Goal: Find specific page/section: Find specific page/section

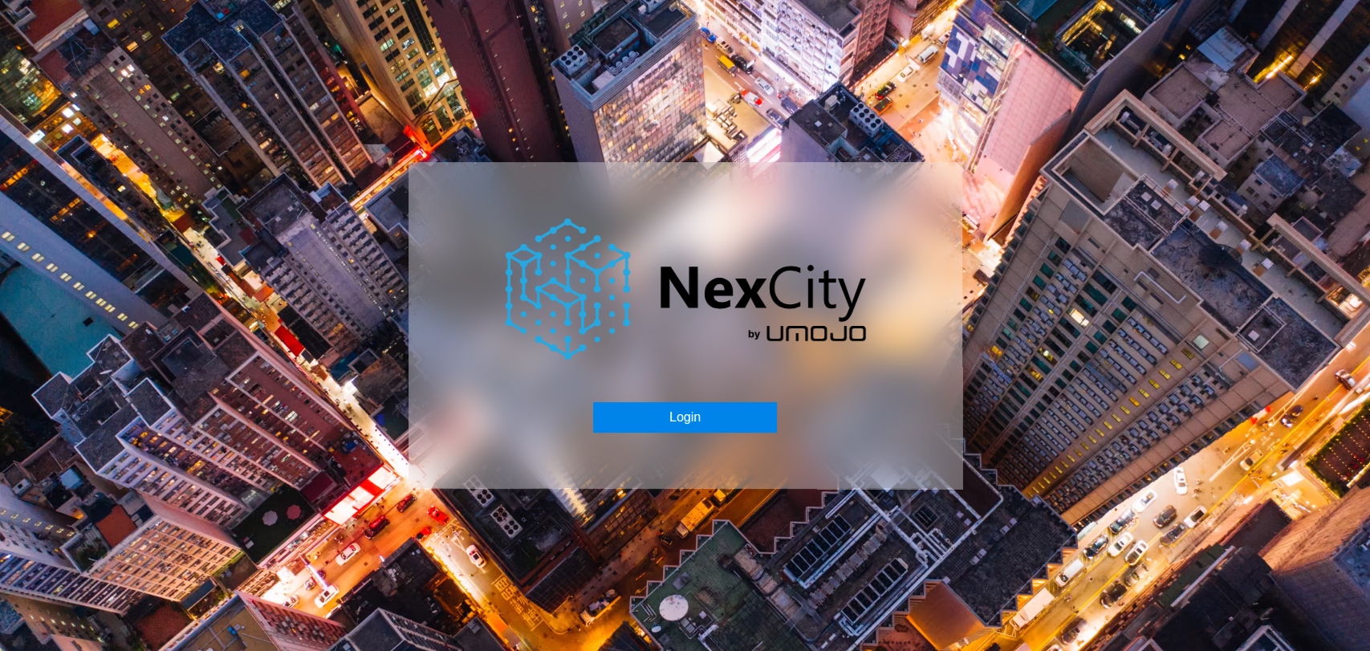
click at [745, 412] on button "Login" at bounding box center [685, 417] width 184 height 30
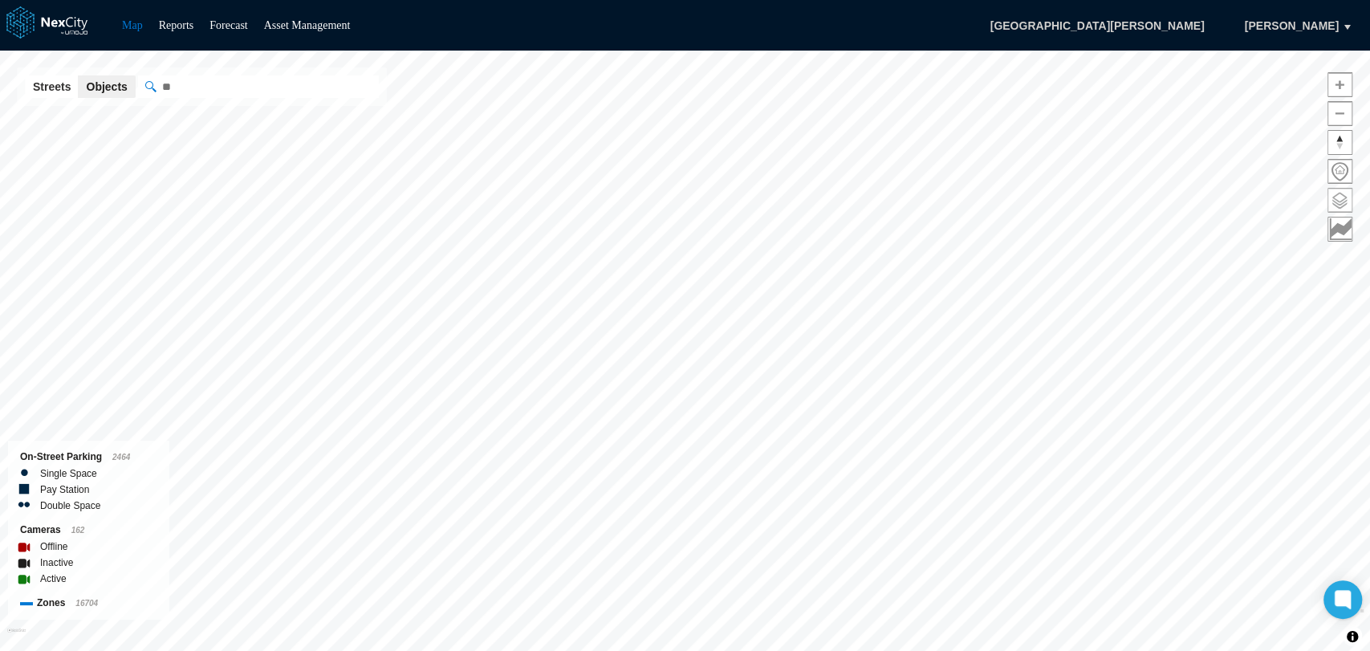
click at [1342, 199] on span at bounding box center [1339, 200] width 23 height 23
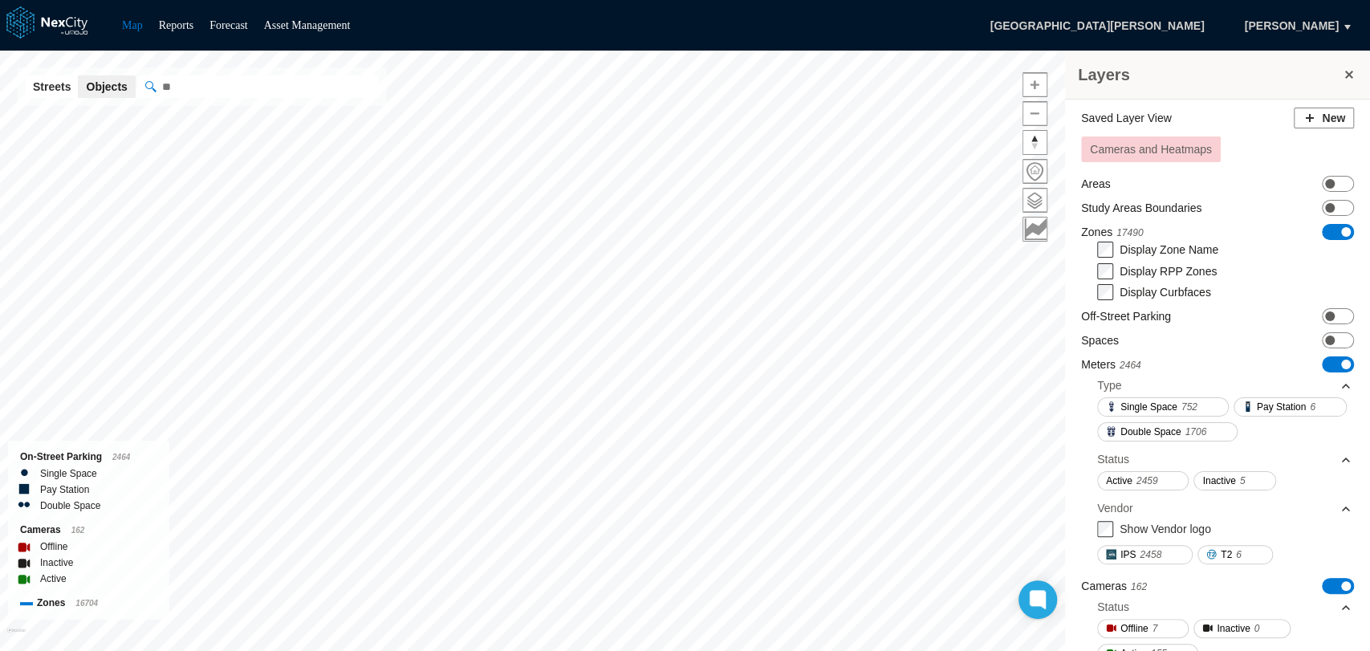
click at [1322, 361] on span "ON OFF" at bounding box center [1338, 364] width 32 height 16
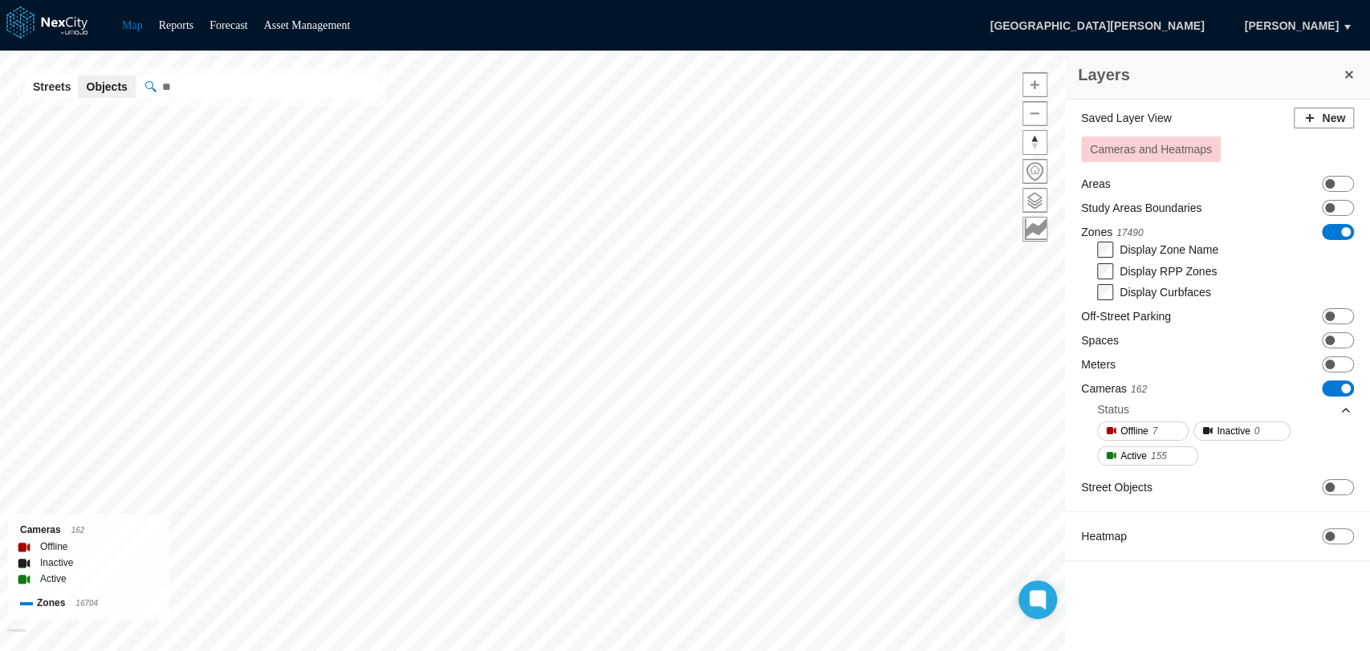
click at [1330, 388] on span "ON OFF" at bounding box center [1338, 388] width 32 height 16
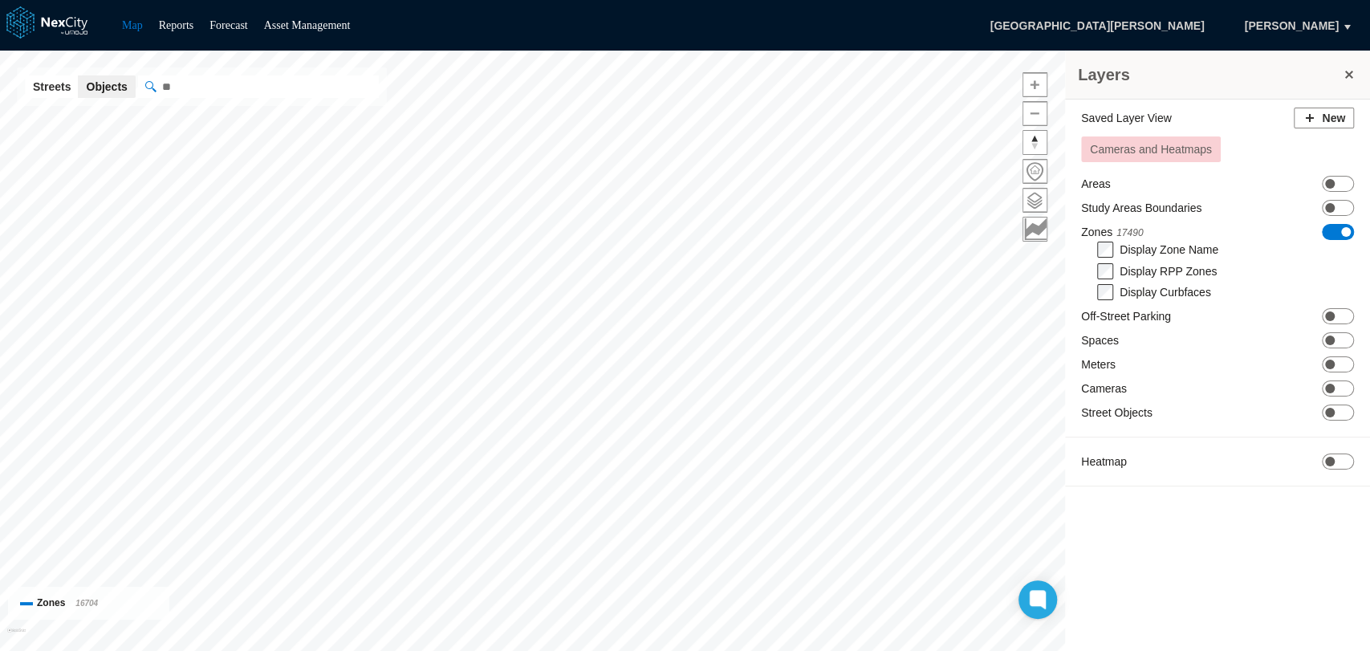
click at [1344, 79] on button at bounding box center [1349, 74] width 16 height 22
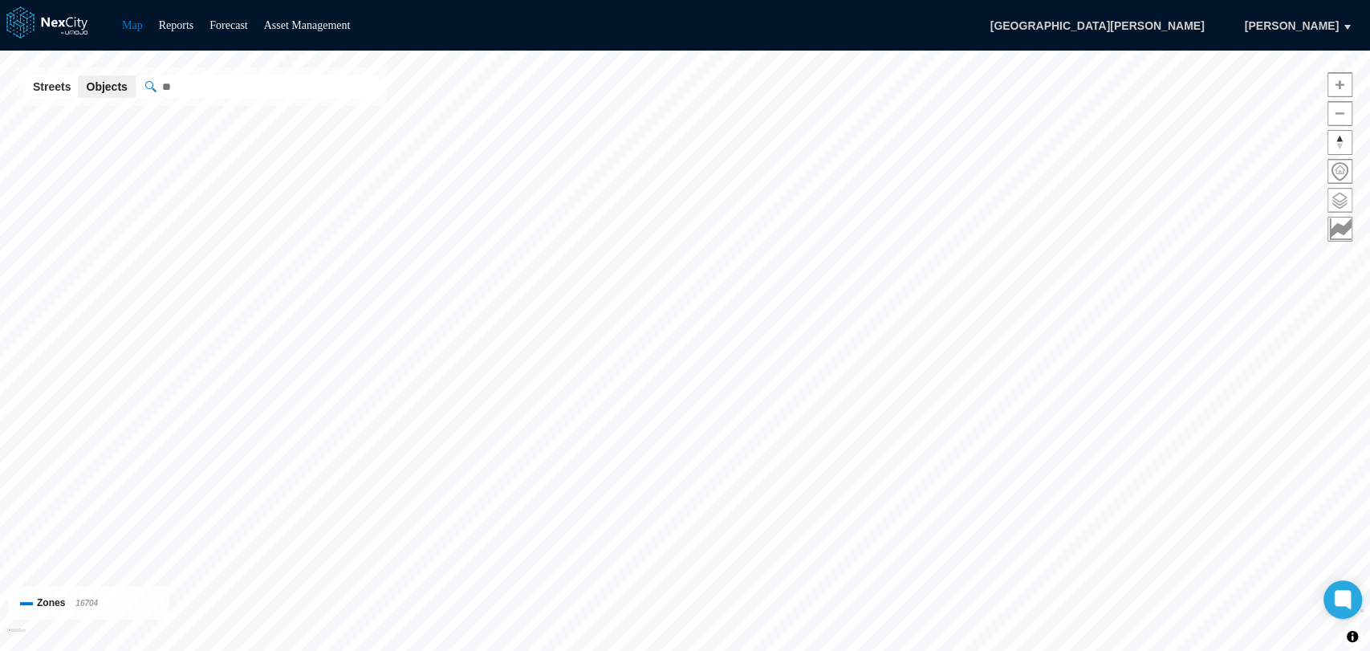
click at [1340, 201] on span at bounding box center [1339, 200] width 23 height 23
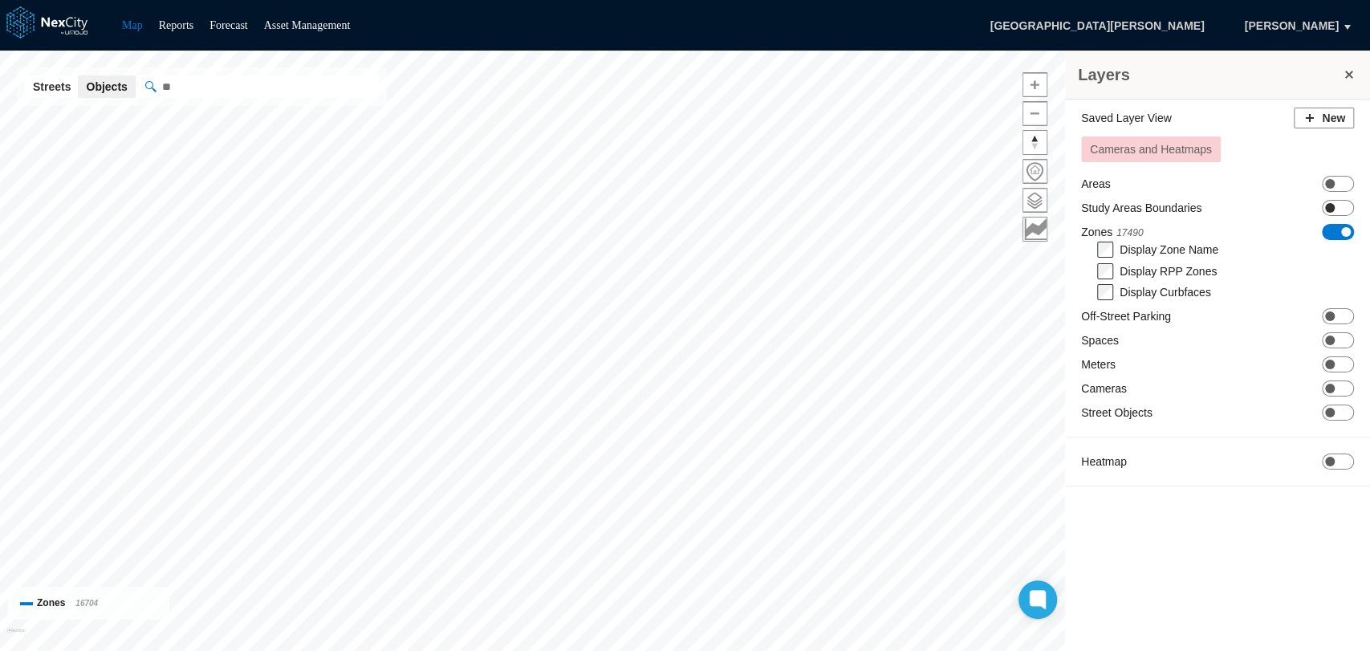
click at [1340, 201] on span "ON OFF" at bounding box center [1338, 208] width 32 height 16
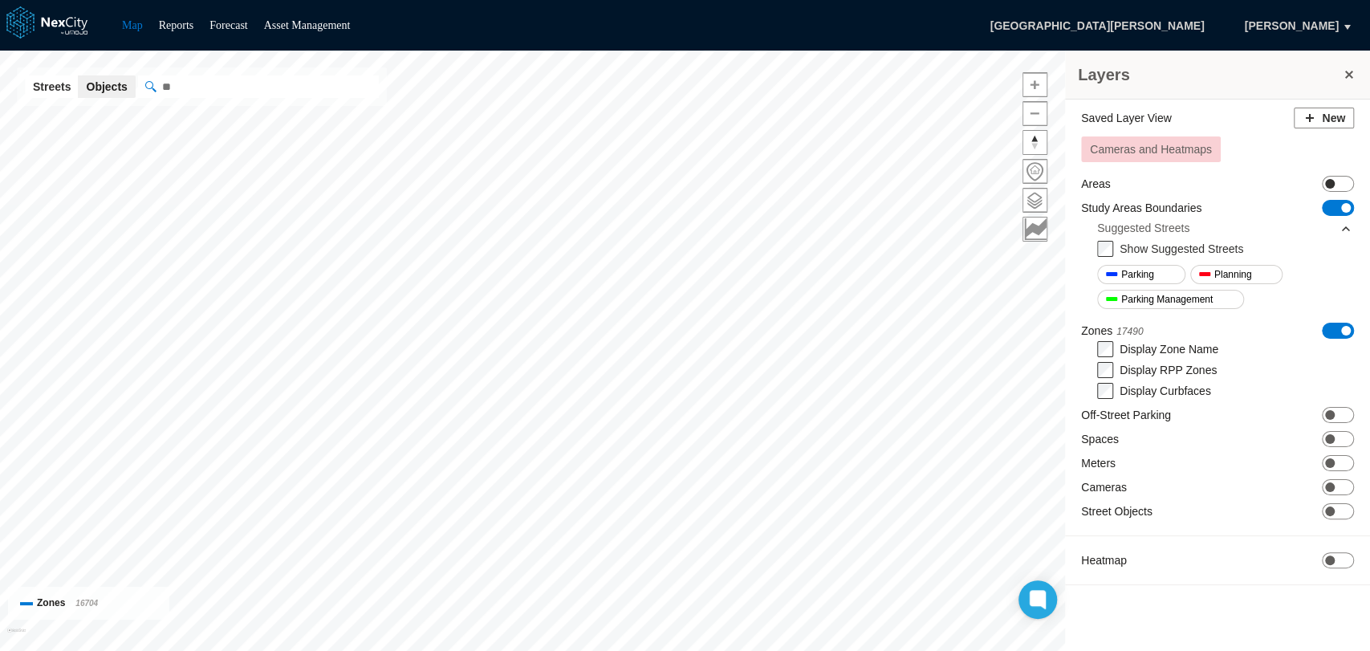
click at [1343, 181] on span "ON OFF" at bounding box center [1338, 184] width 32 height 16
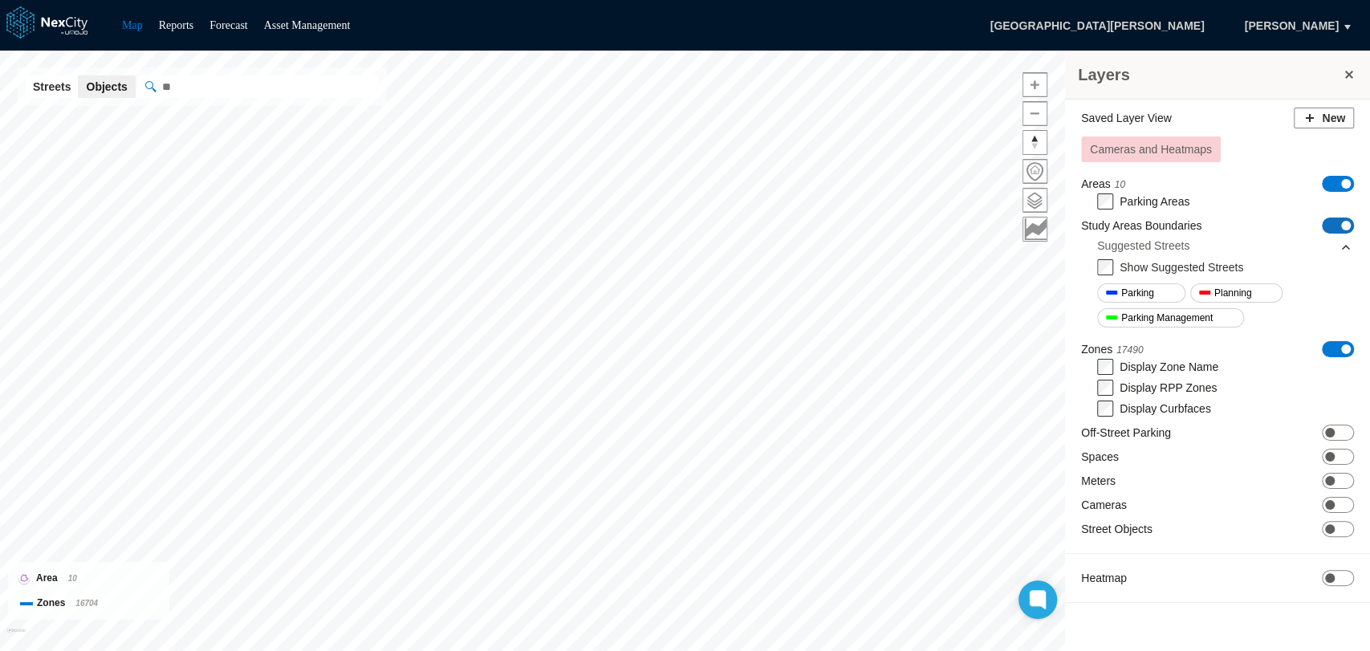
click at [1330, 220] on span "ON OFF" at bounding box center [1338, 225] width 32 height 16
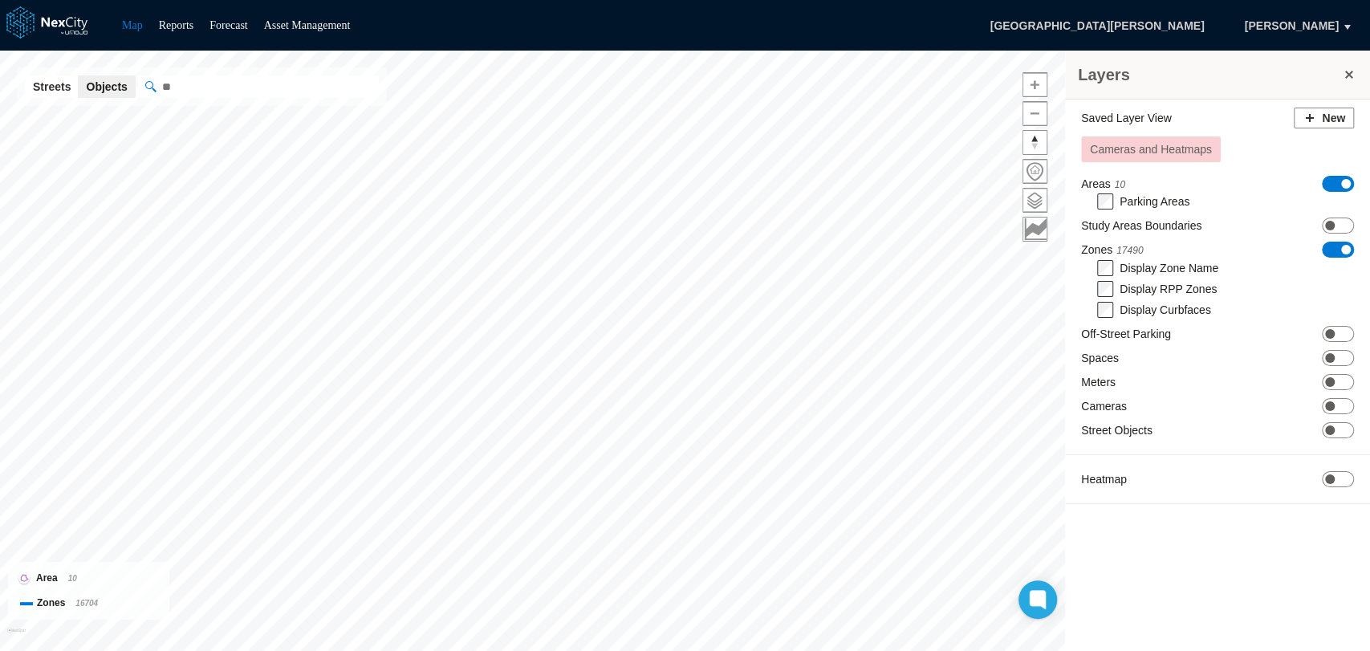
click at [1330, 185] on span "ON OFF" at bounding box center [1338, 184] width 32 height 16
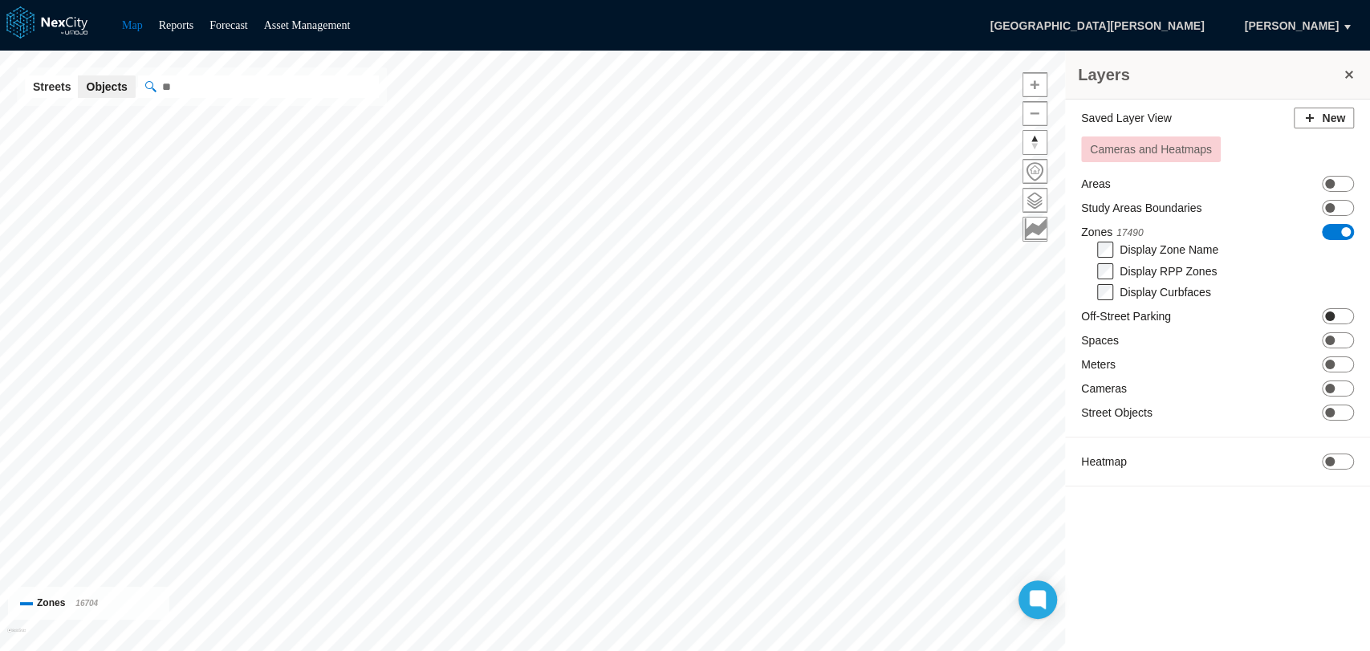
click at [1342, 310] on span "ON OFF" at bounding box center [1338, 316] width 32 height 16
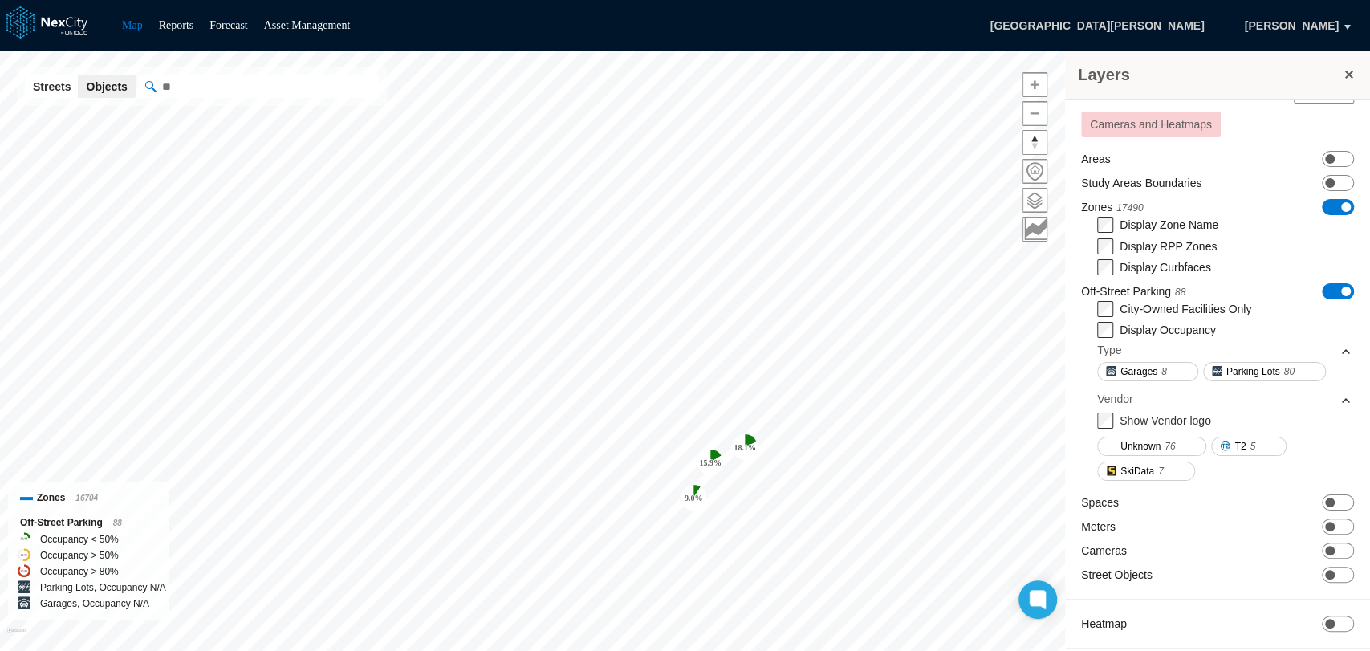
scroll to position [34, 0]
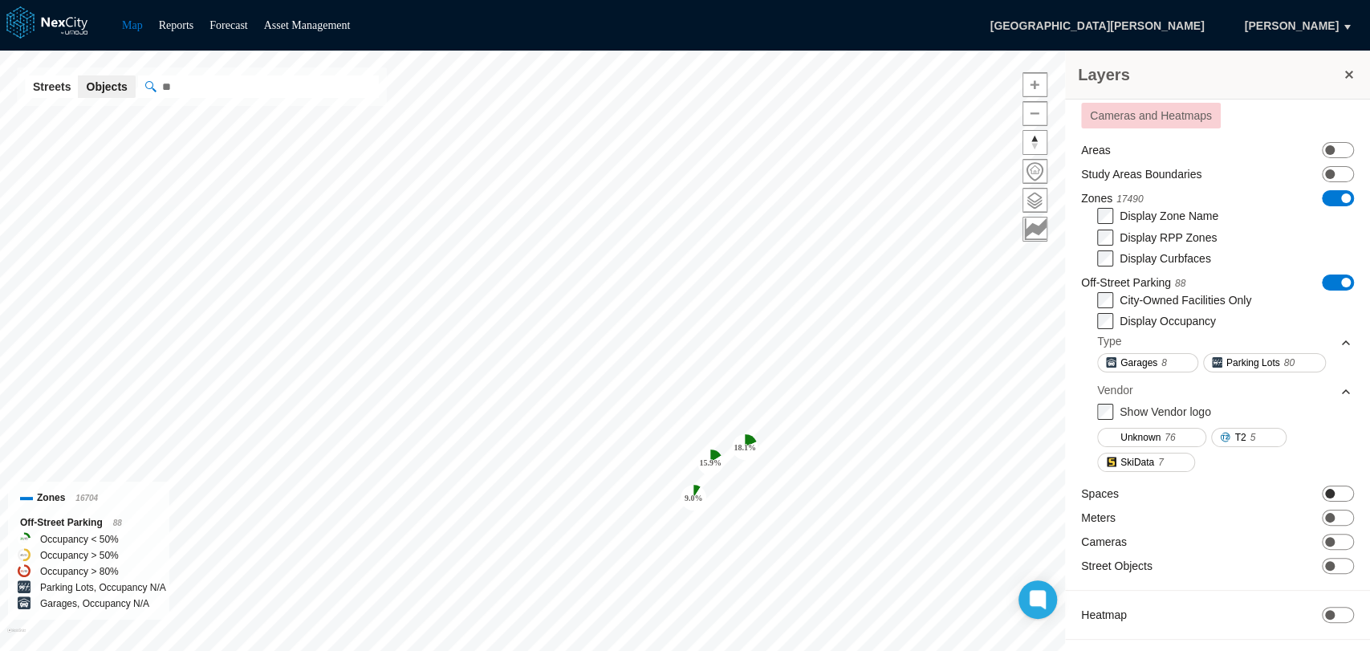
click at [1334, 490] on span "ON OFF" at bounding box center [1338, 493] width 32 height 16
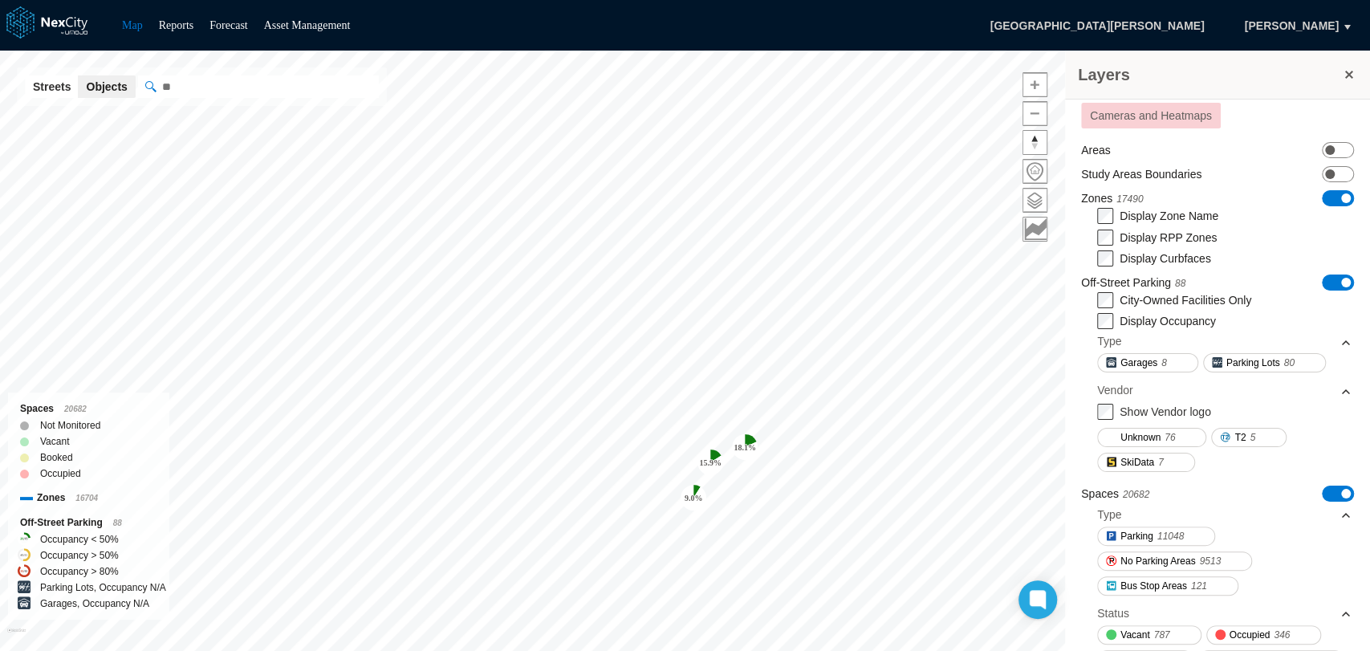
click at [1323, 200] on span "ON OFF" at bounding box center [1338, 198] width 32 height 16
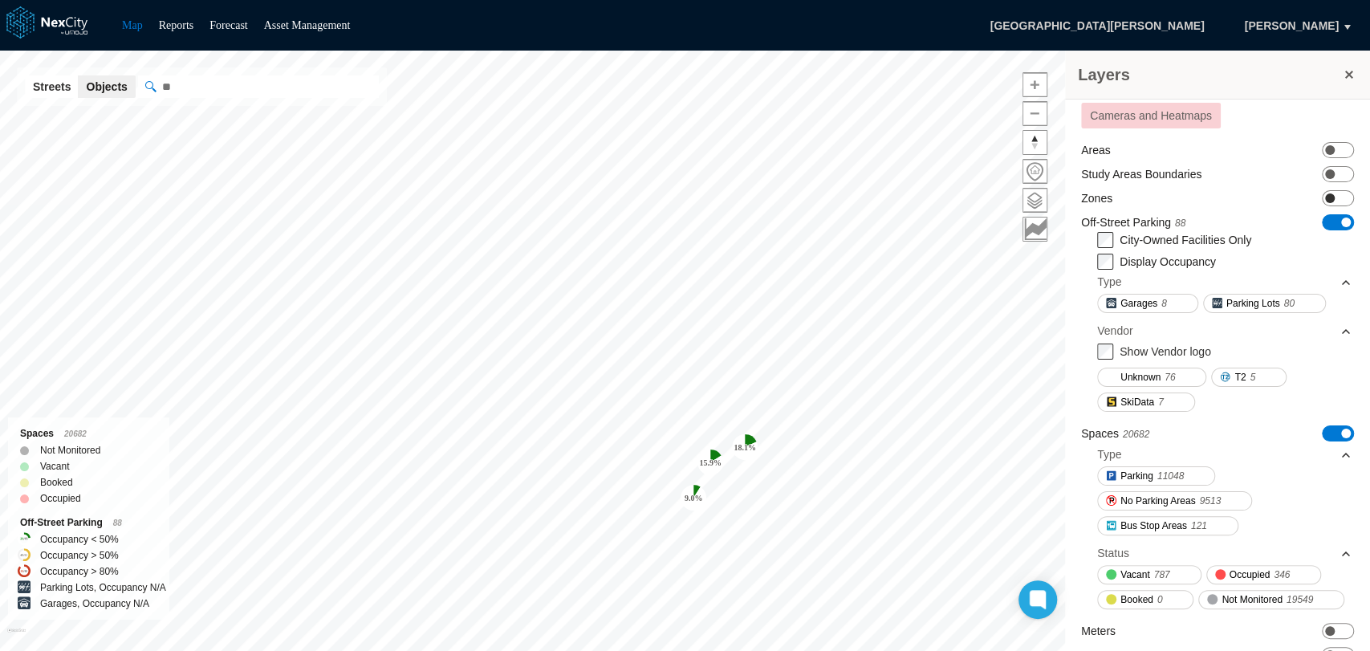
click at [1323, 200] on span "ON OFF" at bounding box center [1338, 198] width 32 height 16
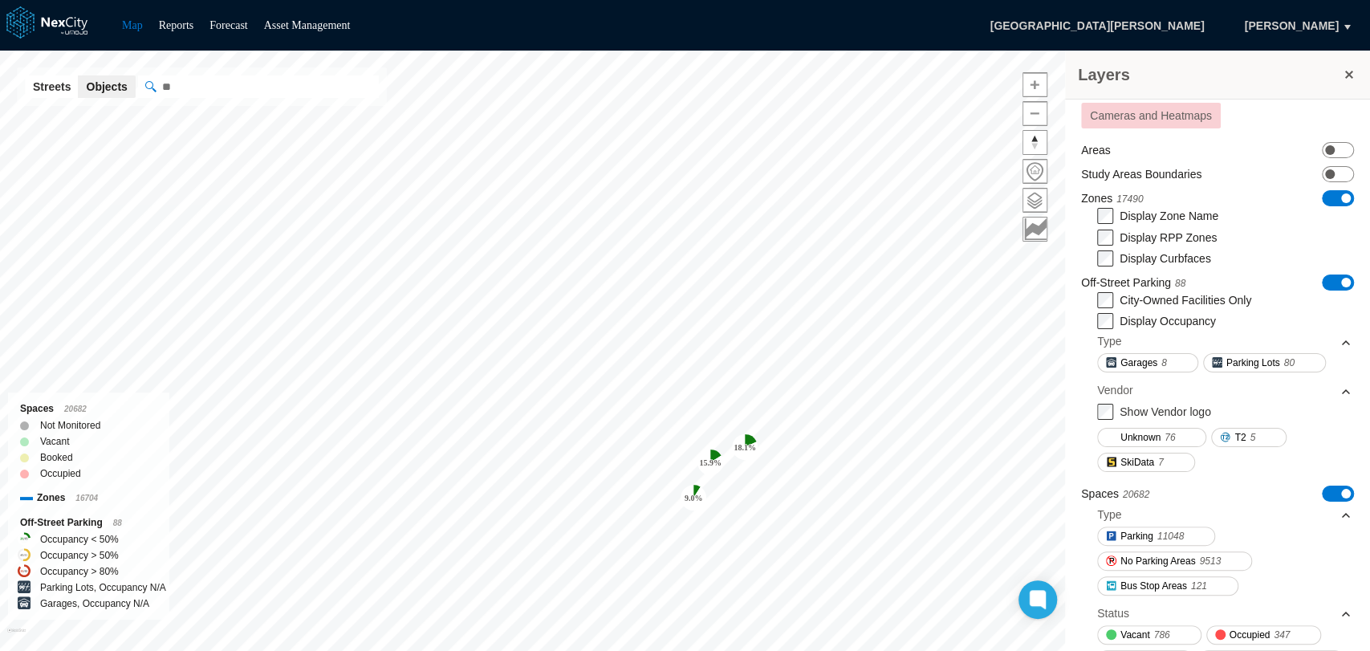
click at [1322, 494] on span "ON OFF" at bounding box center [1338, 493] width 32 height 16
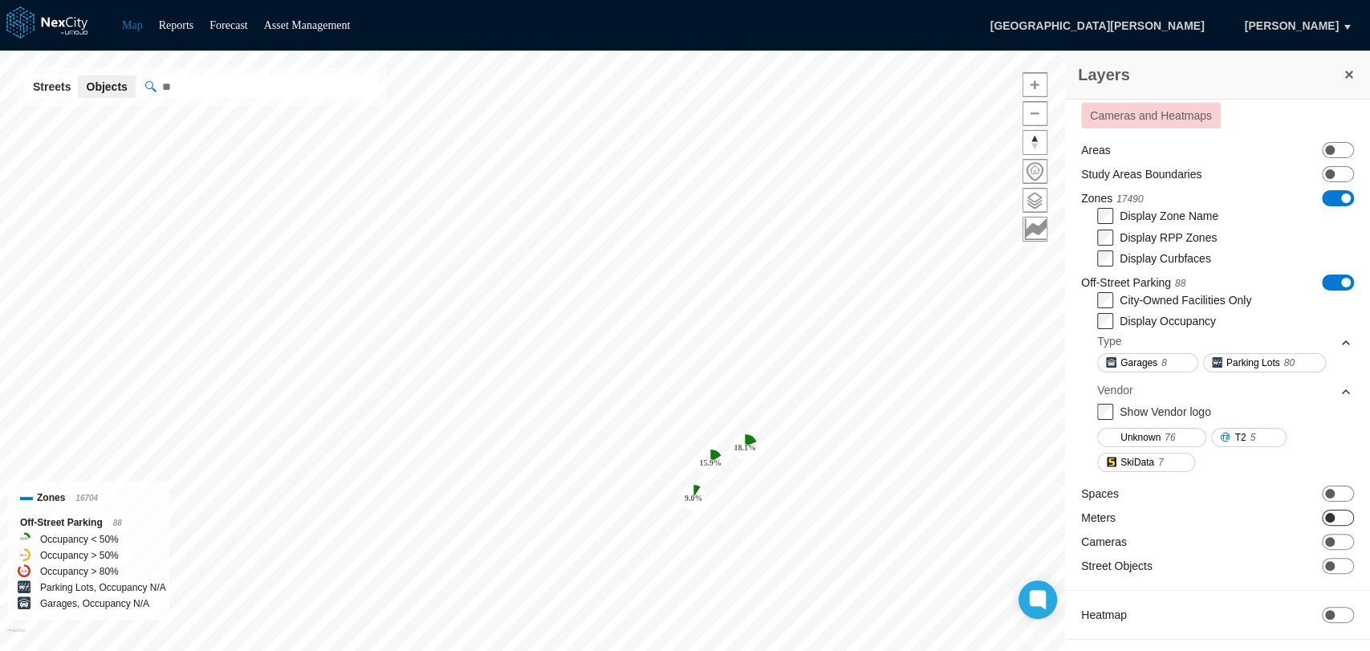
click at [1326, 518] on span "ON OFF" at bounding box center [1338, 518] width 32 height 16
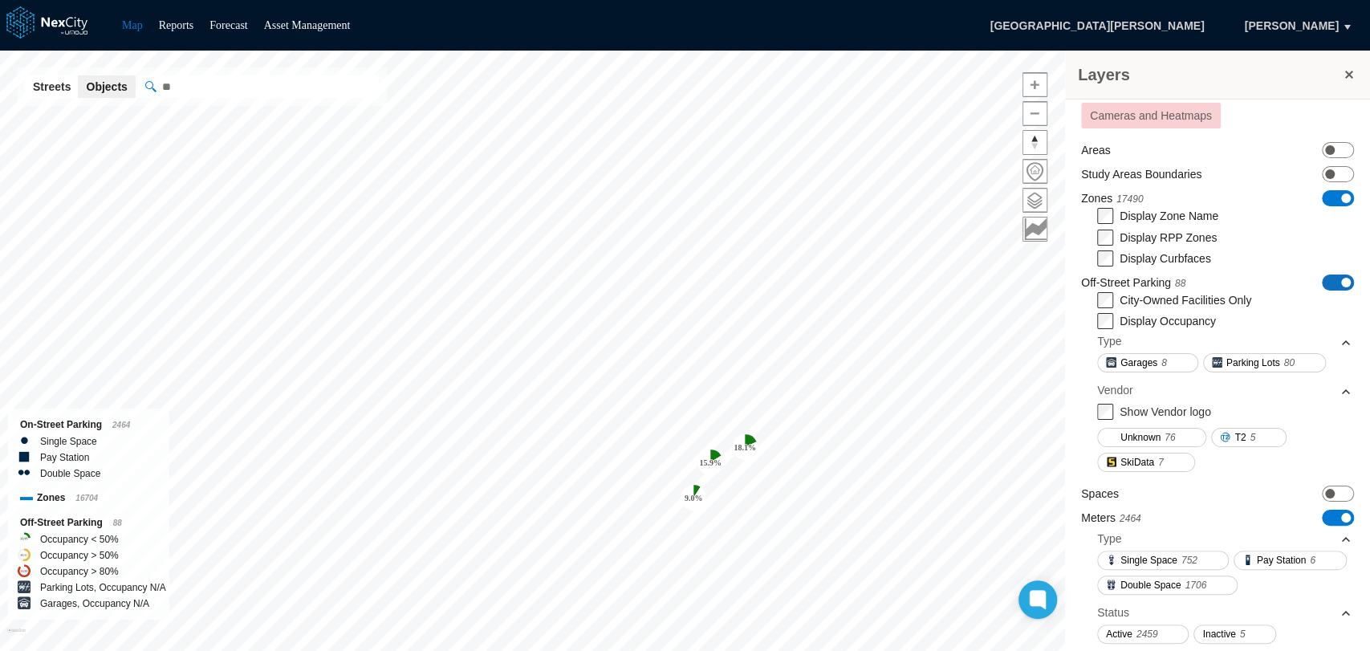
click at [1323, 281] on span "ON OFF" at bounding box center [1338, 282] width 32 height 16
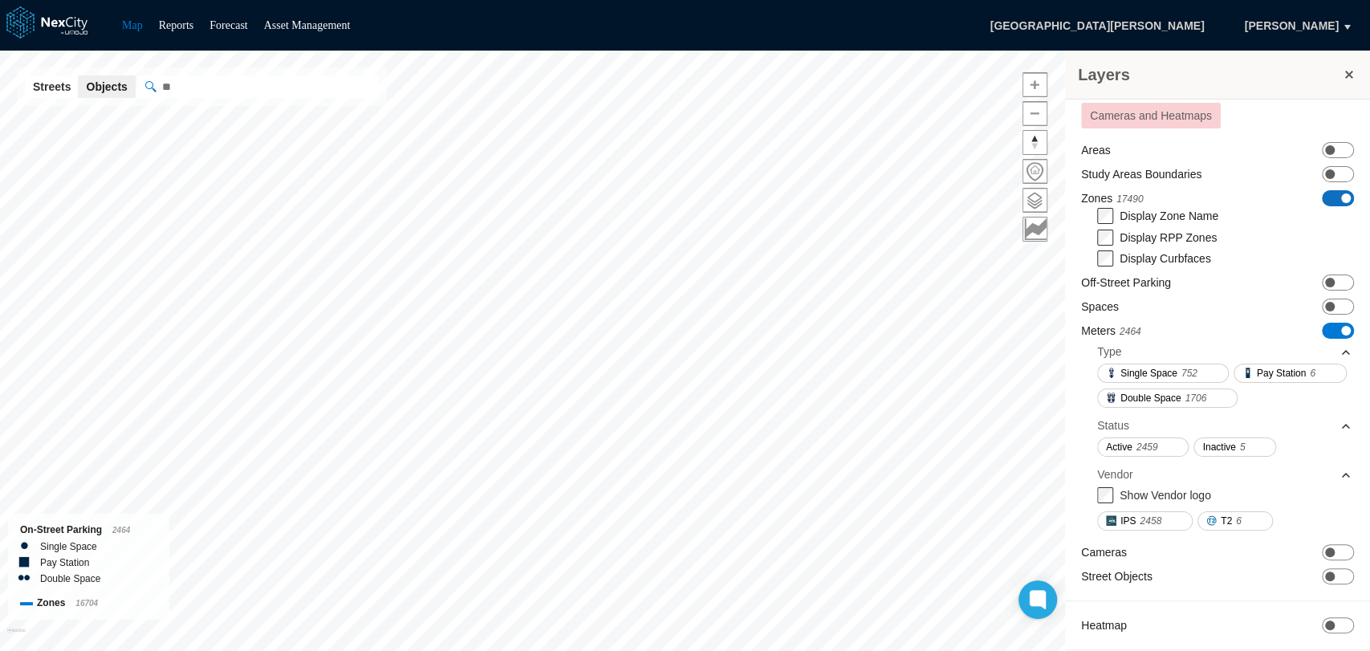
click at [1322, 191] on span "ON OFF" at bounding box center [1338, 198] width 32 height 16
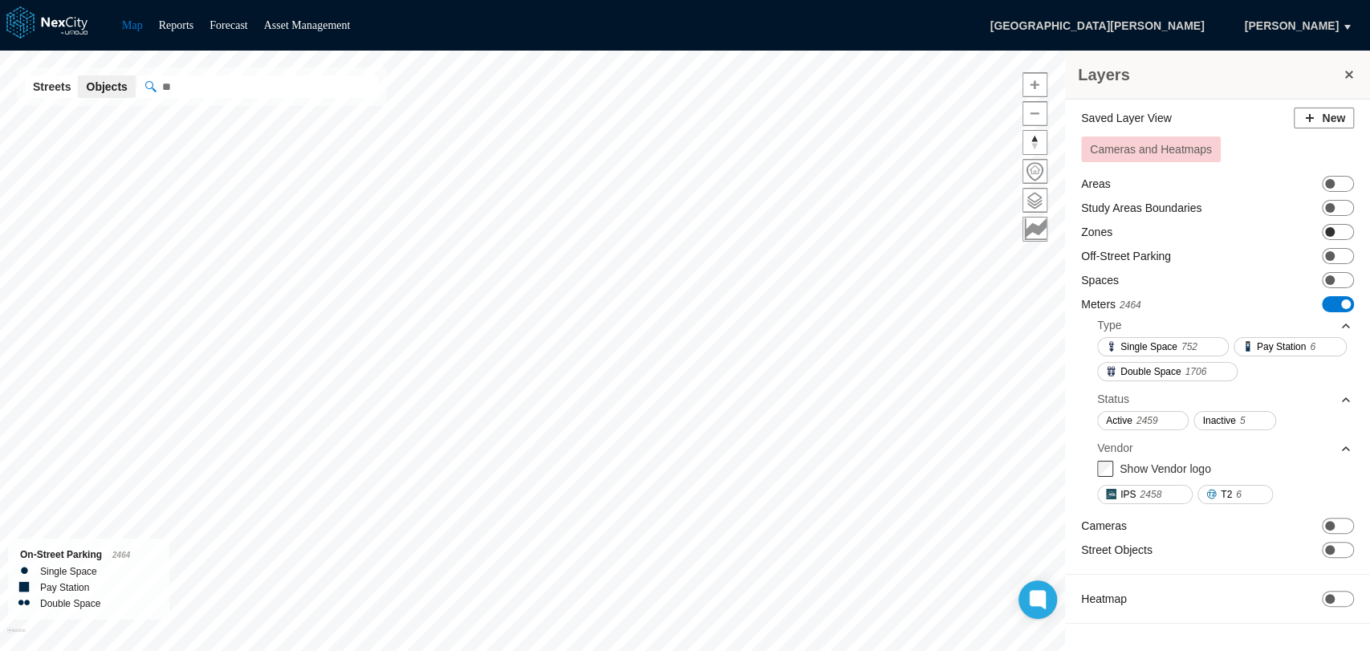
scroll to position [9, 0]
click at [1322, 296] on span "ON OFF" at bounding box center [1338, 304] width 32 height 16
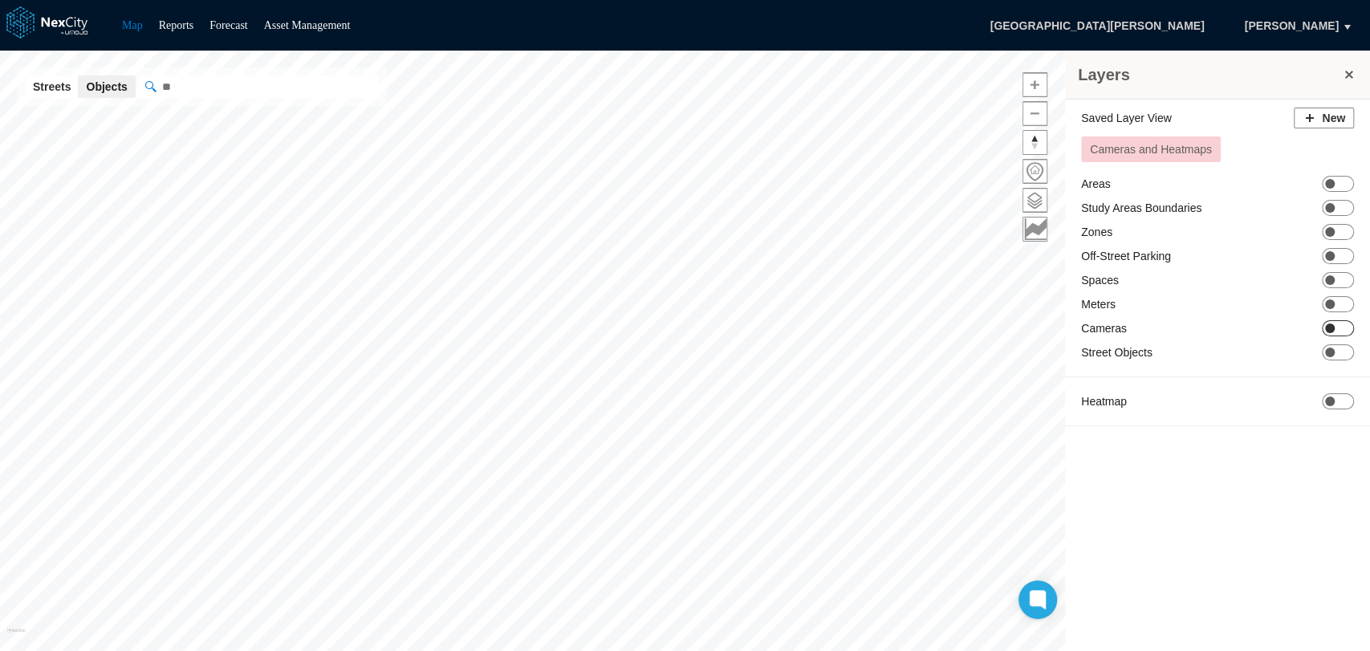
click at [1333, 331] on span "ON OFF" at bounding box center [1338, 328] width 32 height 16
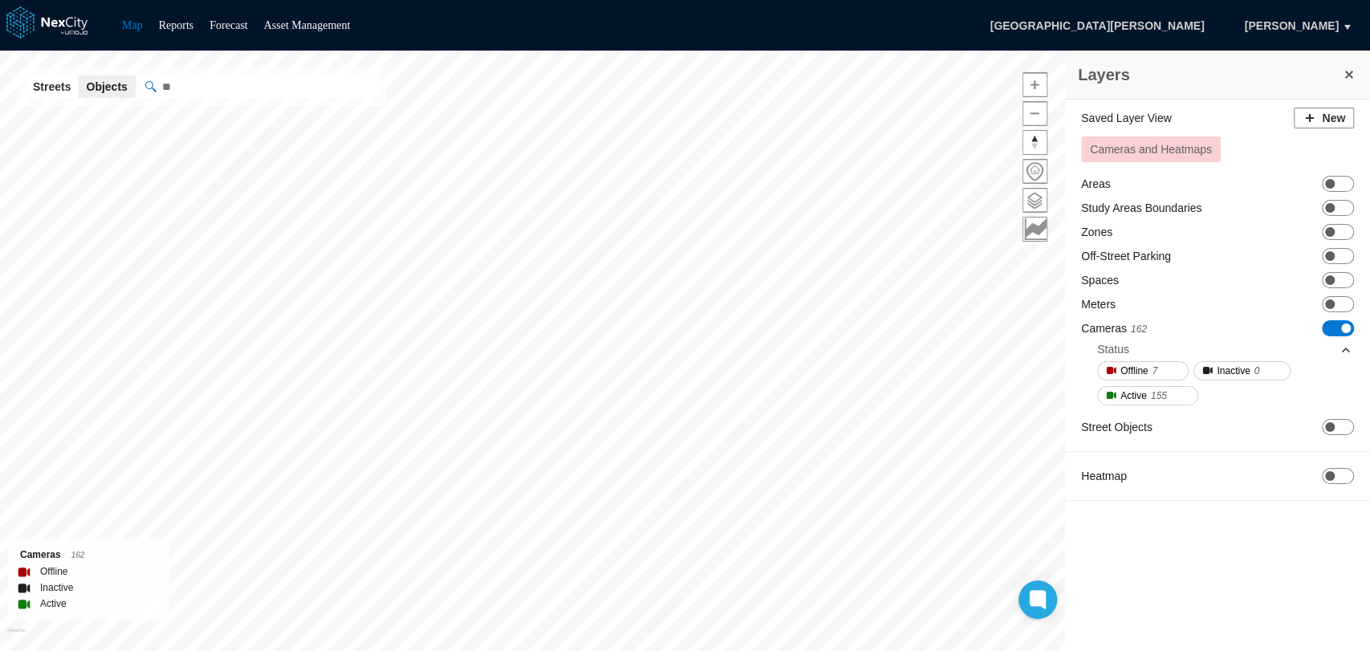
click at [1322, 330] on span "ON OFF" at bounding box center [1338, 328] width 32 height 16
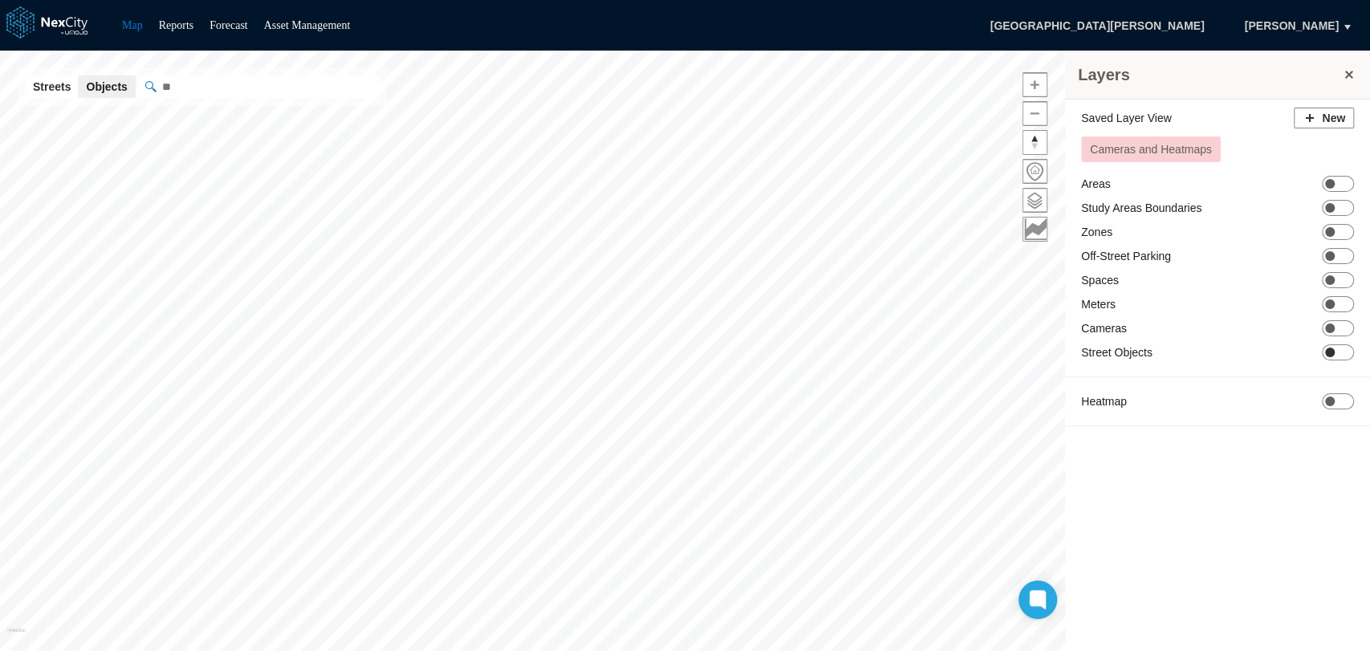
click at [1341, 352] on span "ON OFF" at bounding box center [1338, 352] width 32 height 16
click at [1322, 351] on span "ON OFF" at bounding box center [1338, 352] width 32 height 16
click at [1343, 399] on span "ON OFF" at bounding box center [1338, 401] width 32 height 16
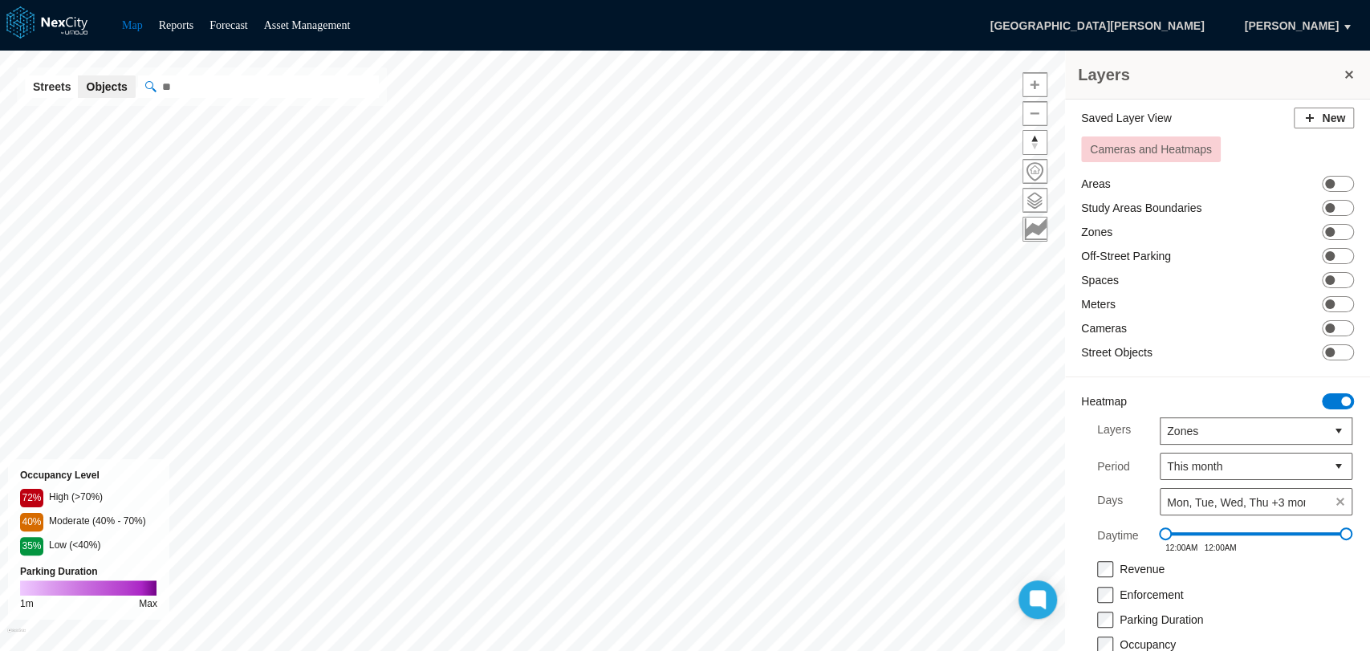
click at [1349, 75] on button at bounding box center [1349, 74] width 16 height 22
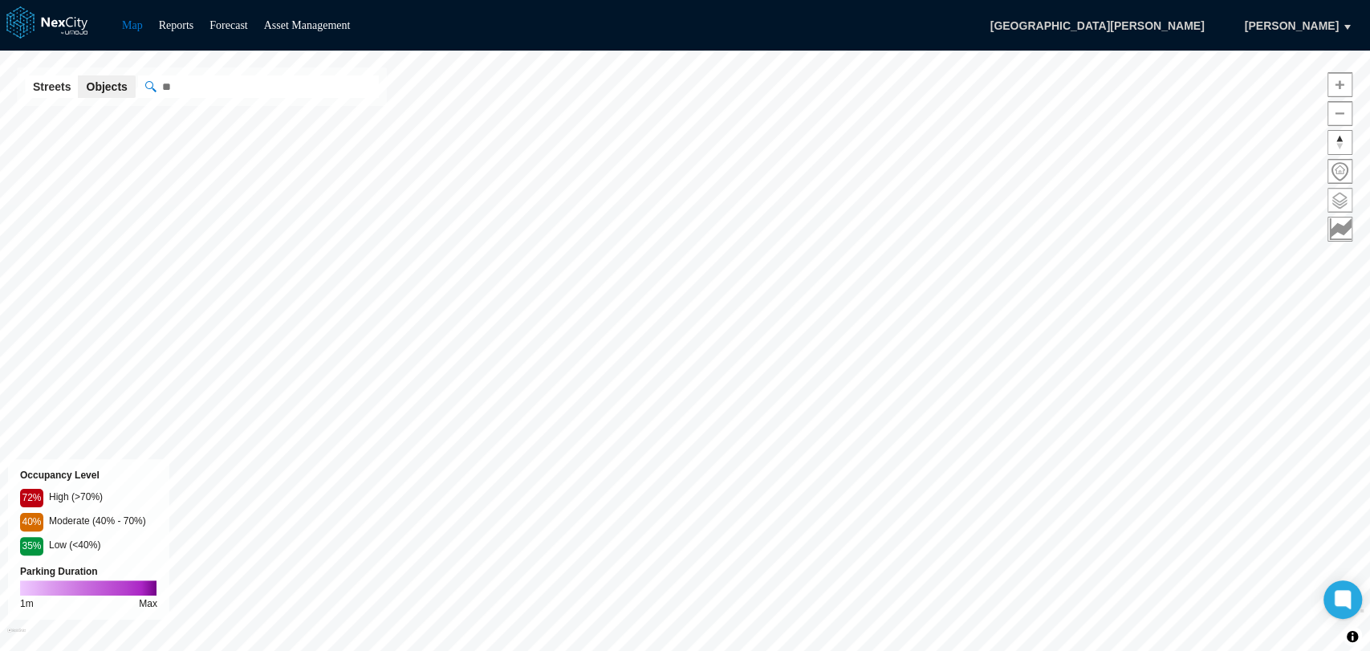
click at [1333, 190] on span at bounding box center [1339, 200] width 23 height 23
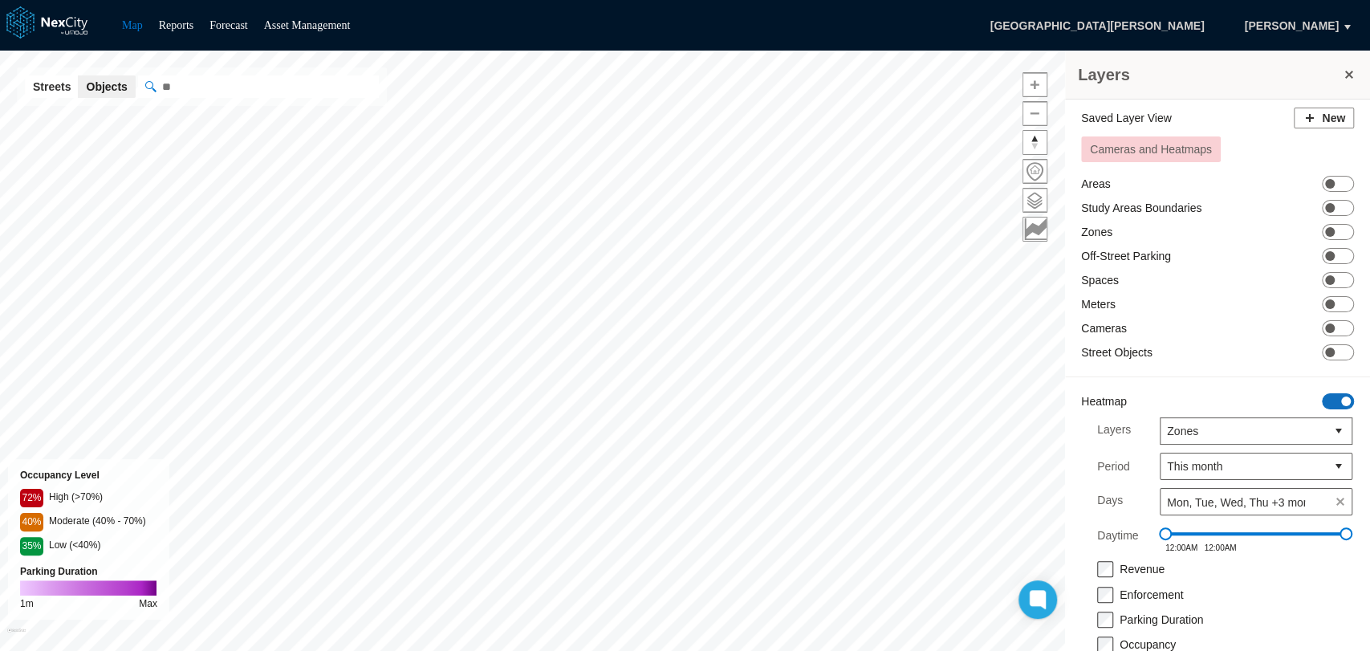
click at [1322, 398] on span "ON OFF" at bounding box center [1338, 401] width 32 height 16
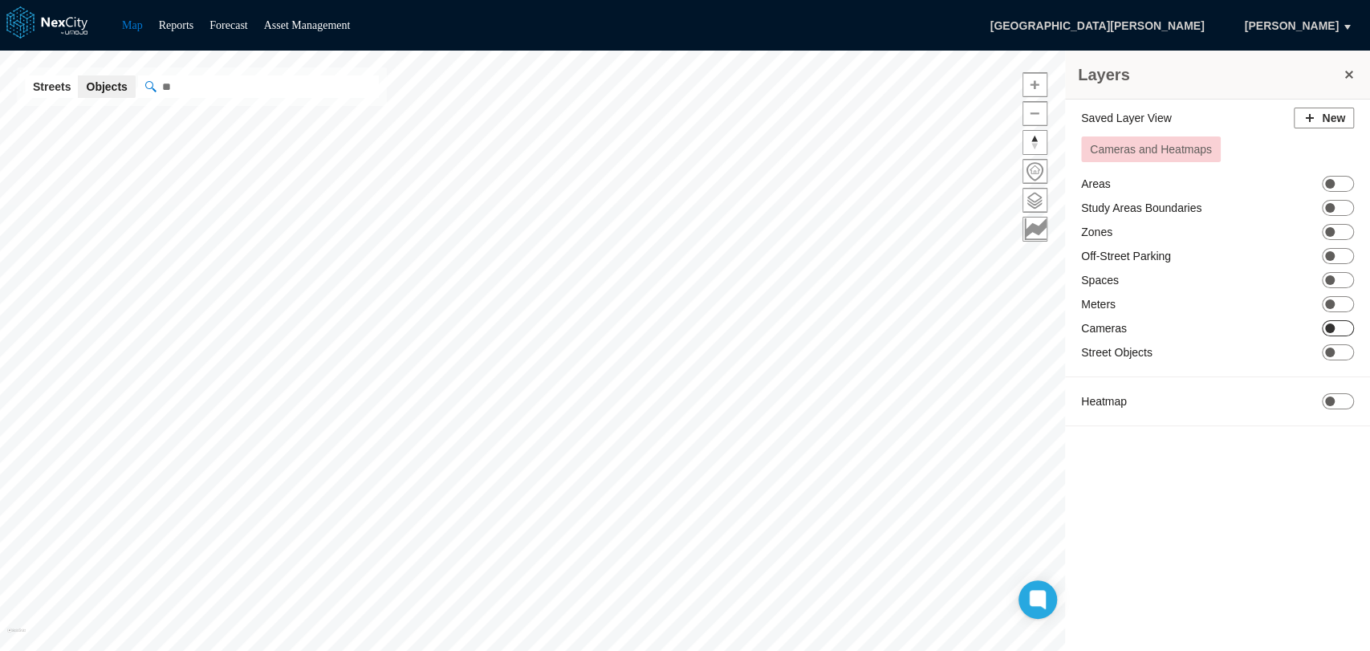
click at [1344, 328] on span "ON OFF" at bounding box center [1338, 328] width 32 height 16
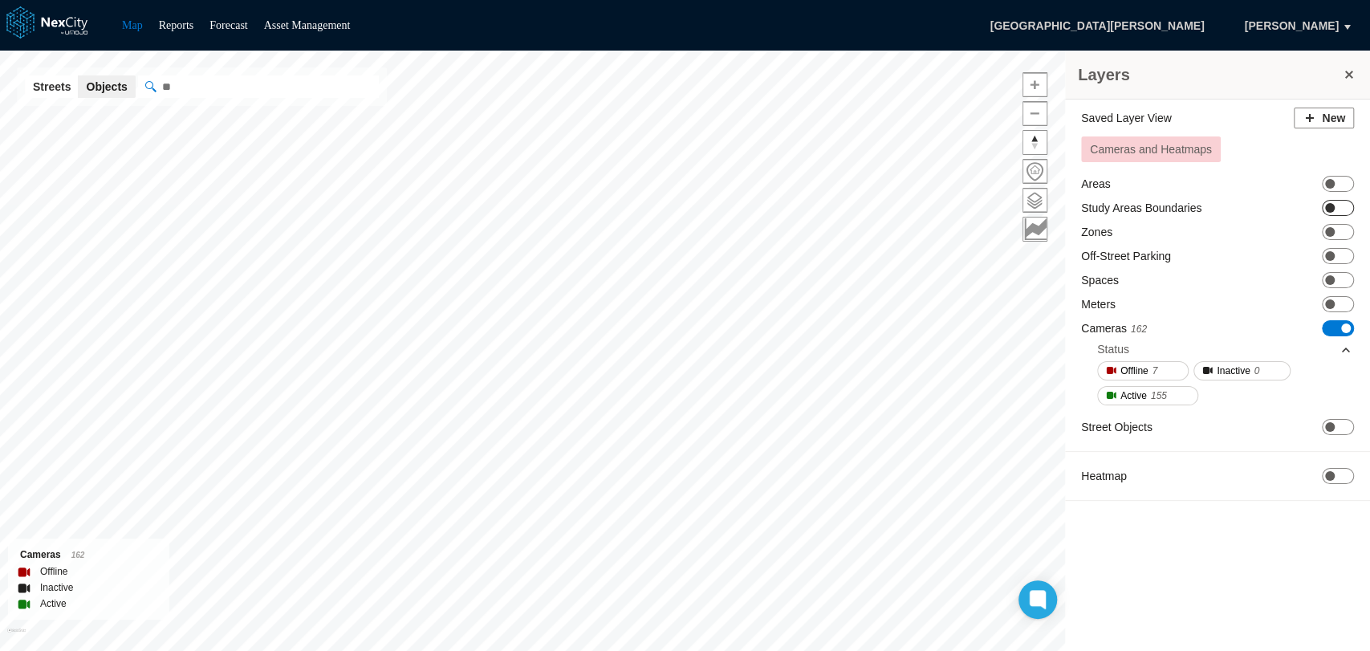
click at [1346, 202] on span "ON OFF" at bounding box center [1338, 208] width 32 height 16
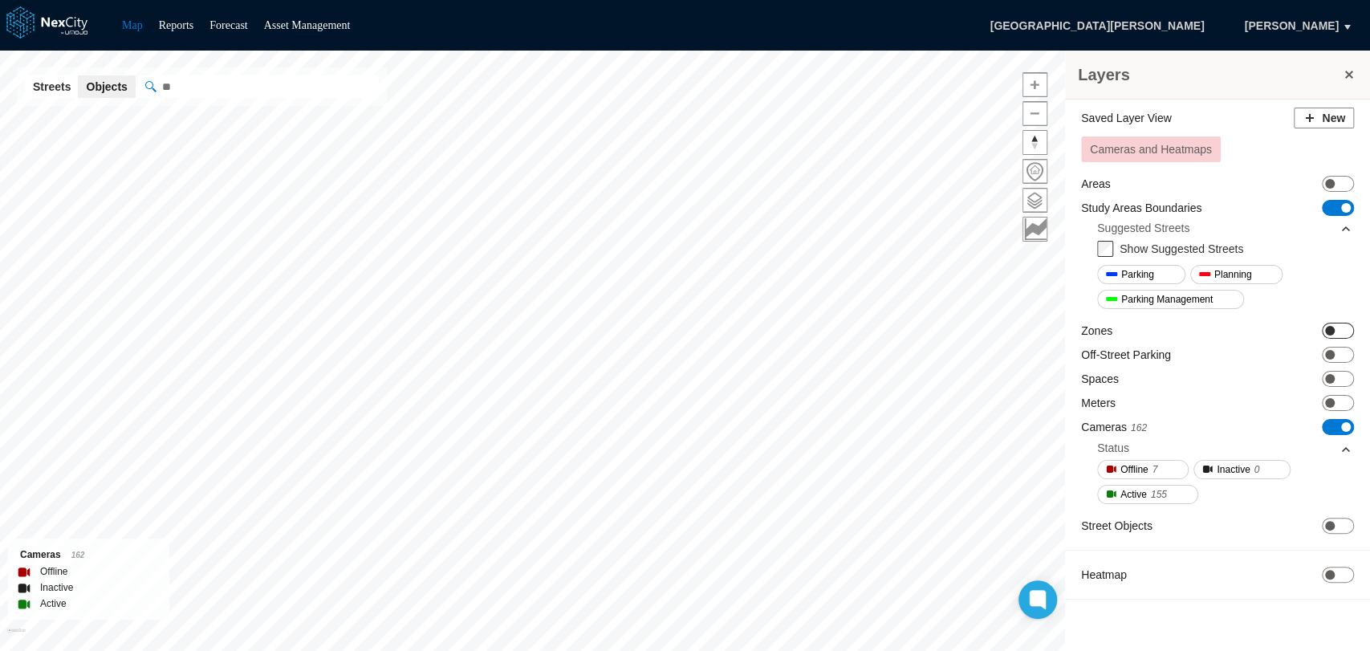
click at [1342, 331] on span "ON OFF" at bounding box center [1338, 331] width 32 height 16
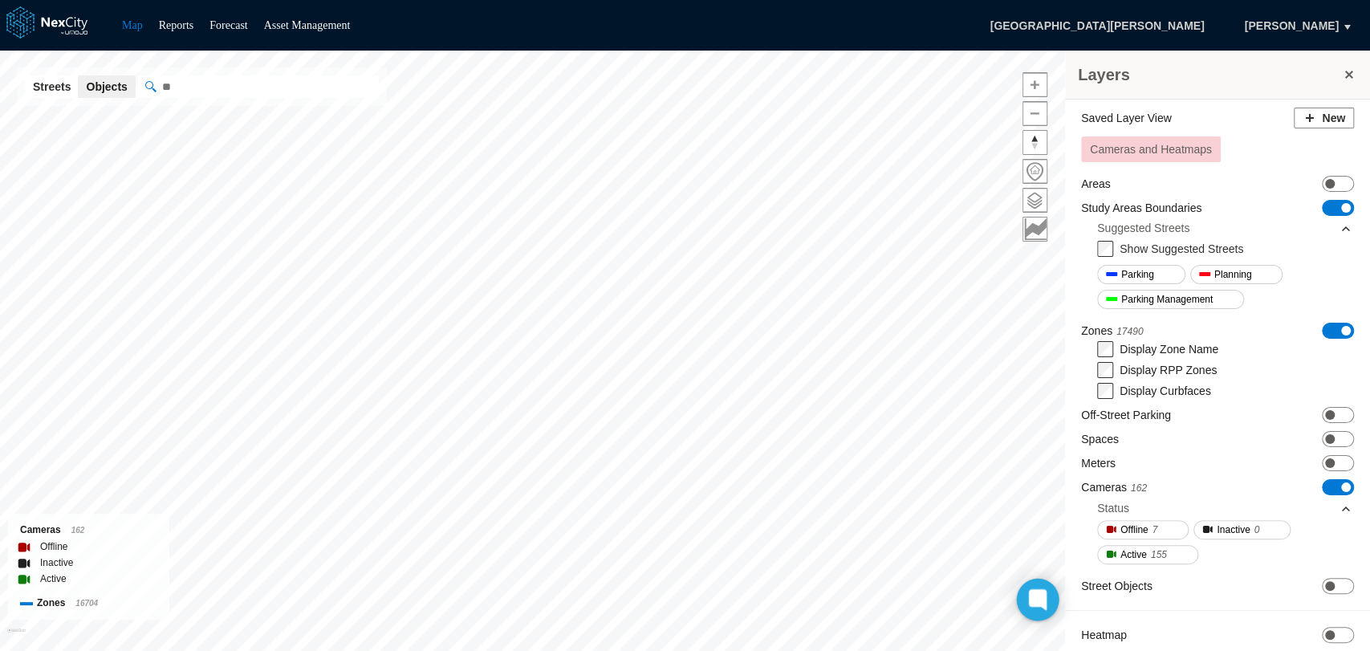
click at [1042, 599] on icon at bounding box center [1037, 599] width 12 height 12
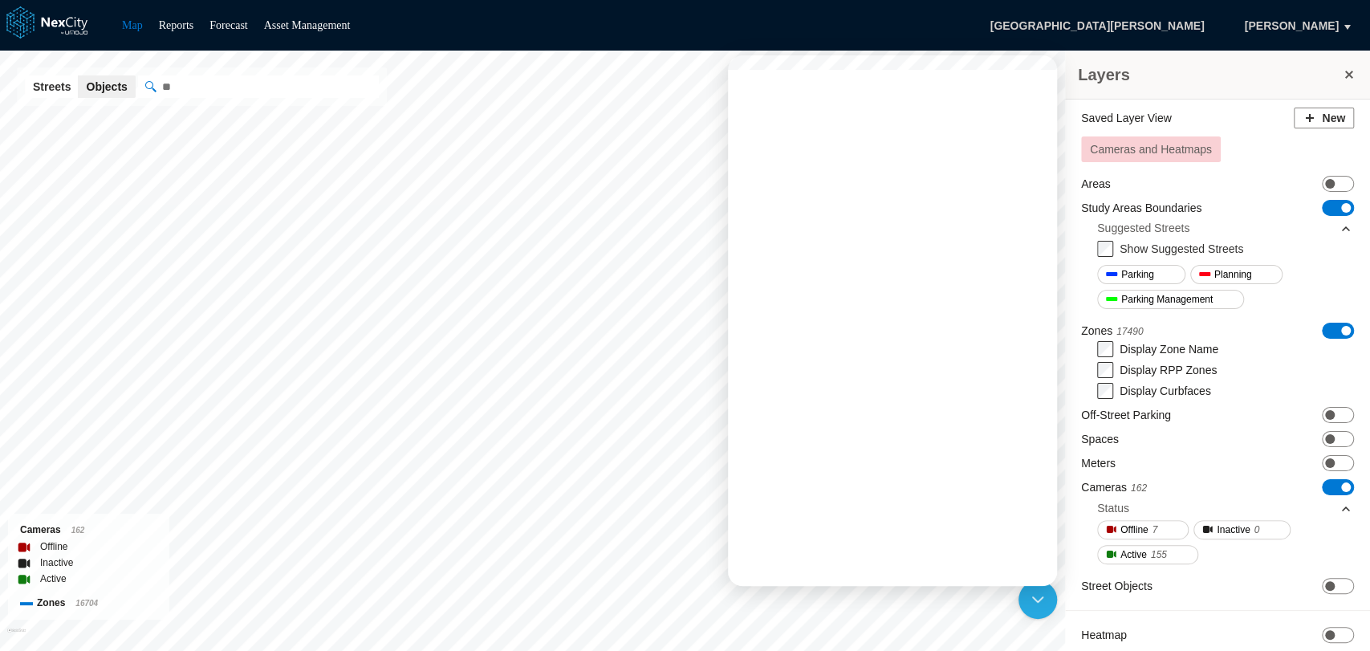
click at [1351, 70] on button at bounding box center [1349, 74] width 16 height 22
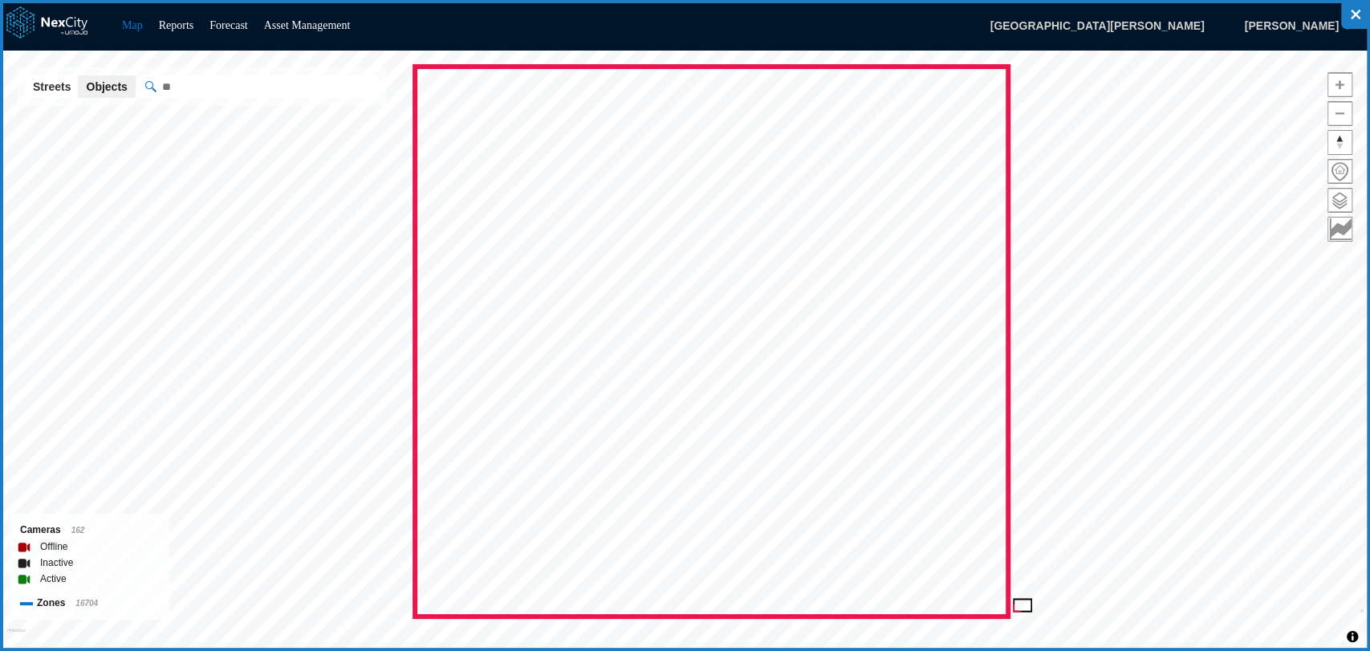
drag, startPoint x: 415, startPoint y: 67, endPoint x: 1008, endPoint y: 616, distance: 808.6
click at [1008, 616] on icon at bounding box center [685, 325] width 1370 height 651
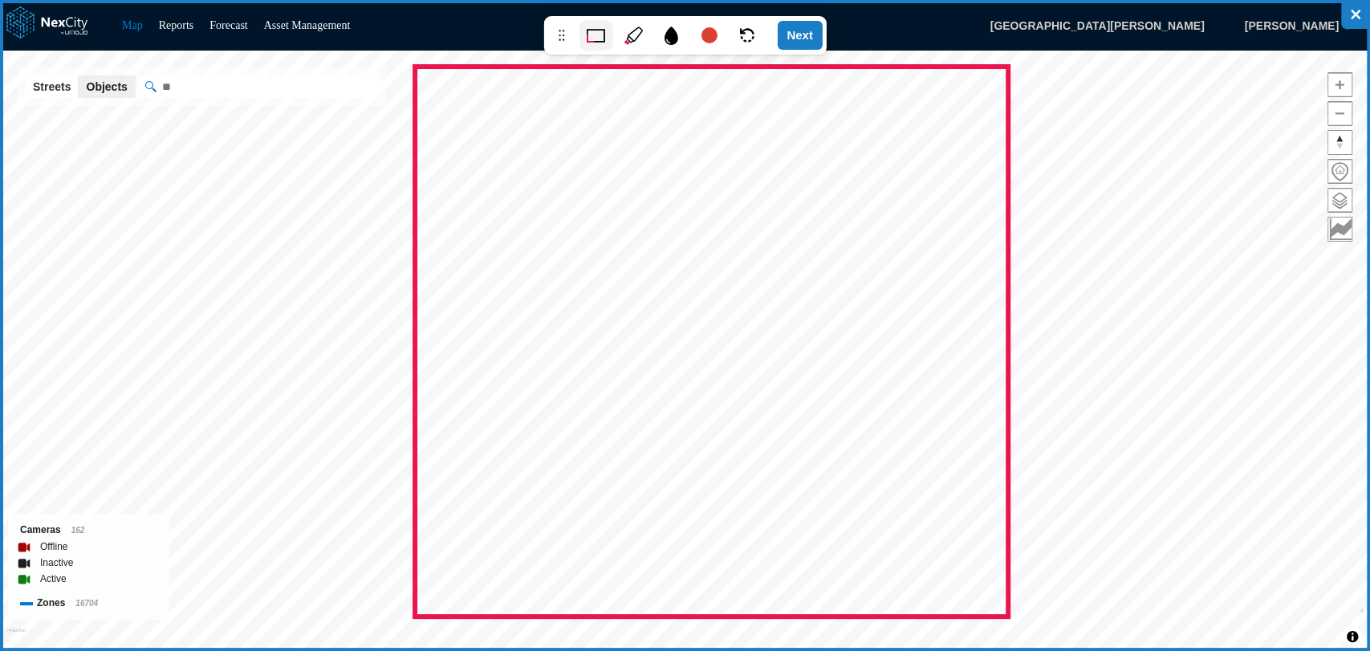
click at [809, 40] on div "Next" at bounding box center [800, 35] width 46 height 29
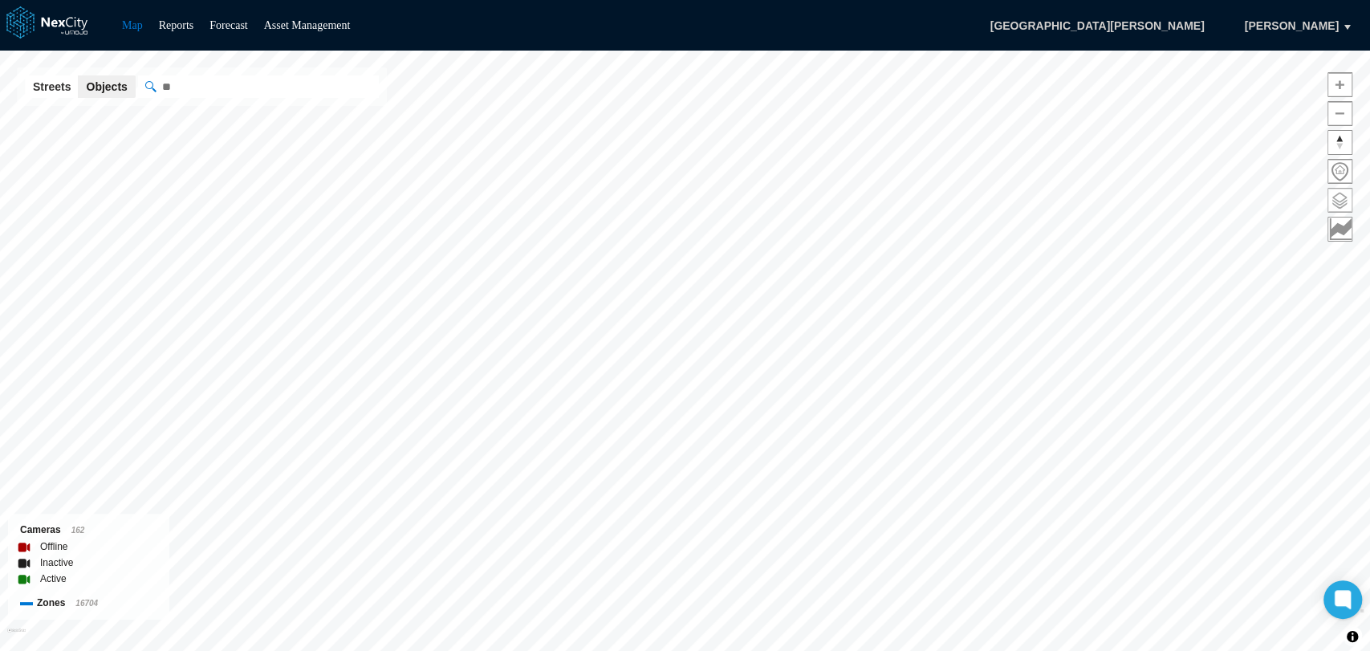
click at [1341, 205] on span at bounding box center [1339, 200] width 23 height 23
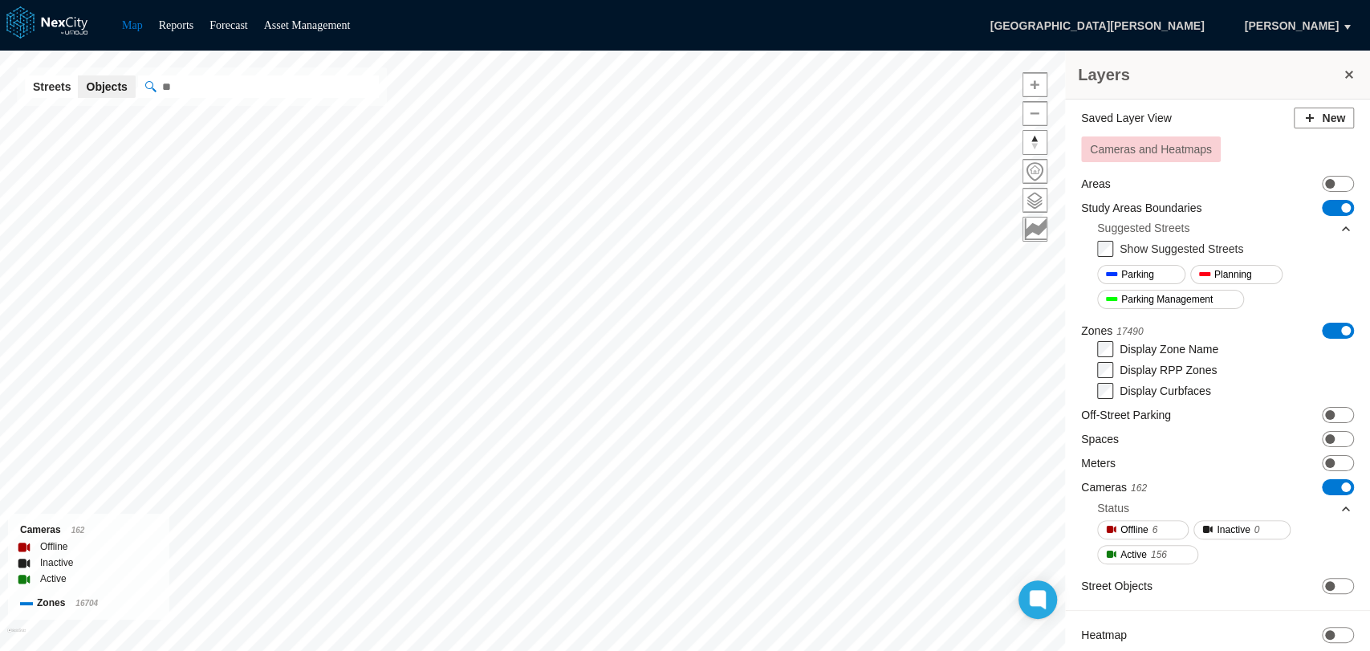
click at [1322, 335] on span "ON OFF" at bounding box center [1338, 331] width 32 height 16
